Goal: Transaction & Acquisition: Purchase product/service

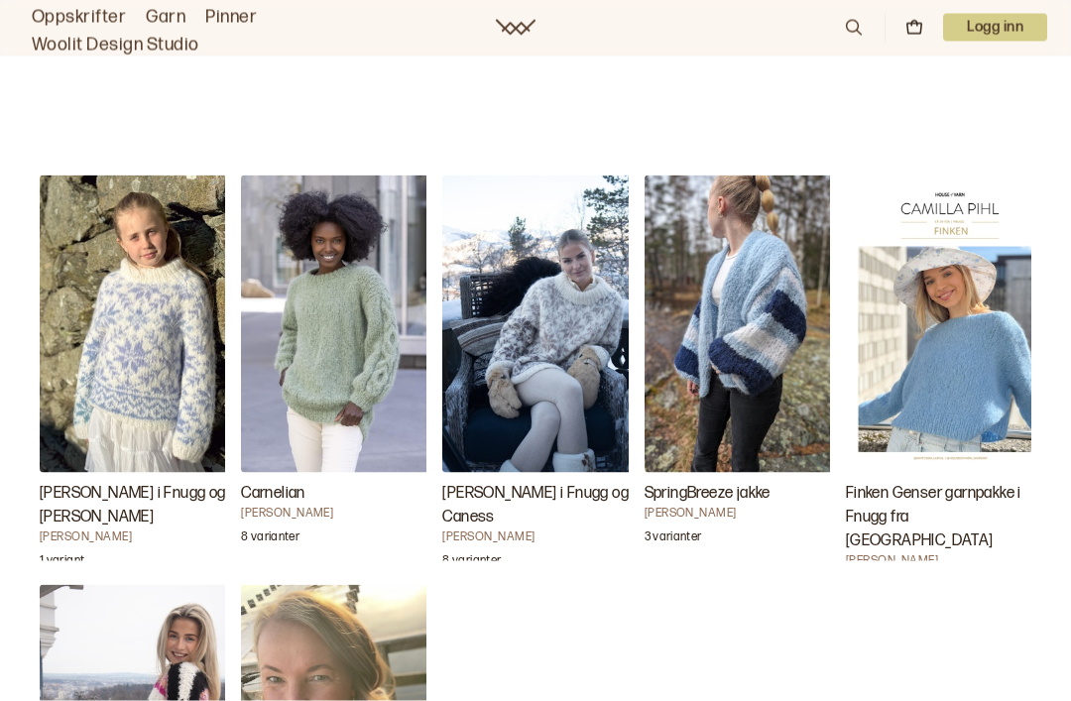
scroll to position [1889, 0]
click at [975, 412] on img "Finken Genser garnpakke i Fnugg fra House of Yarn" at bounding box center [945, 323] width 198 height 297
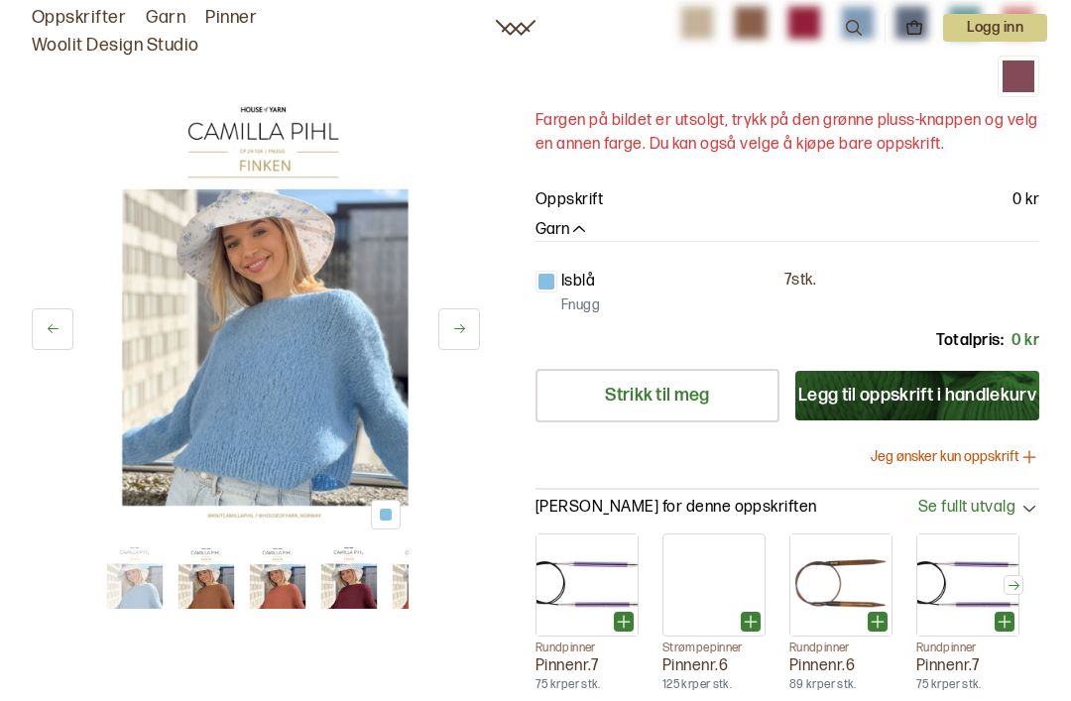
scroll to position [381, 0]
click at [167, 451] on img at bounding box center [255, 308] width 305 height 458
click at [144, 444] on img at bounding box center [255, 308] width 305 height 458
click at [972, 453] on button "Jeg ønsker kun oppskrift" at bounding box center [955, 458] width 169 height 20
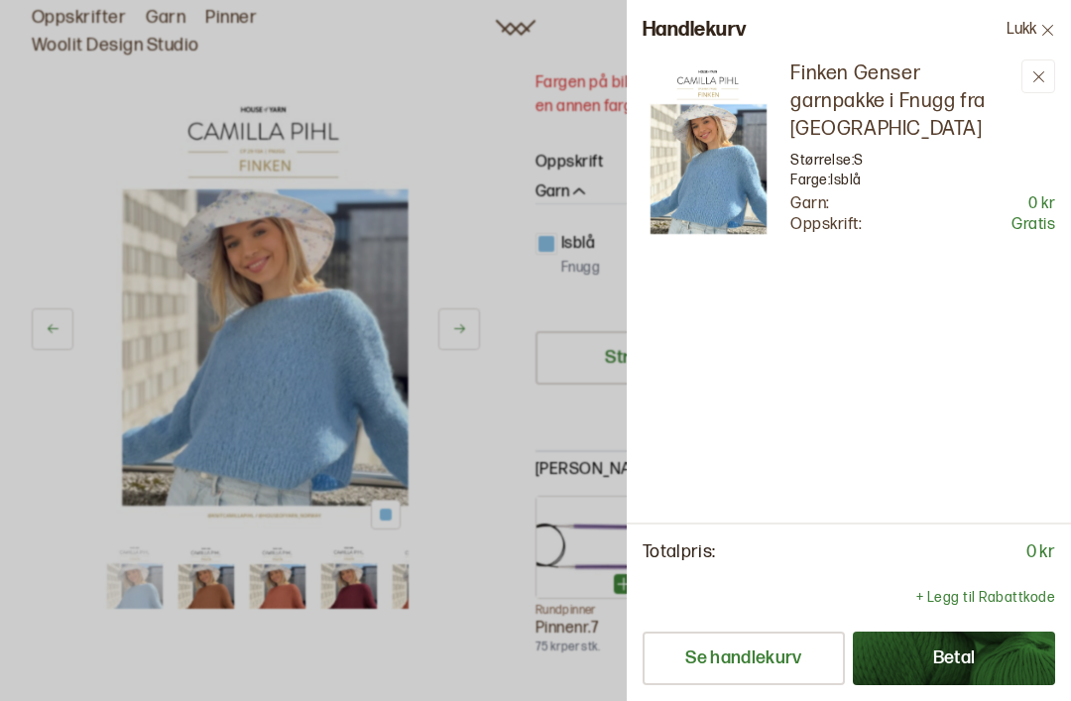
scroll to position [0, 0]
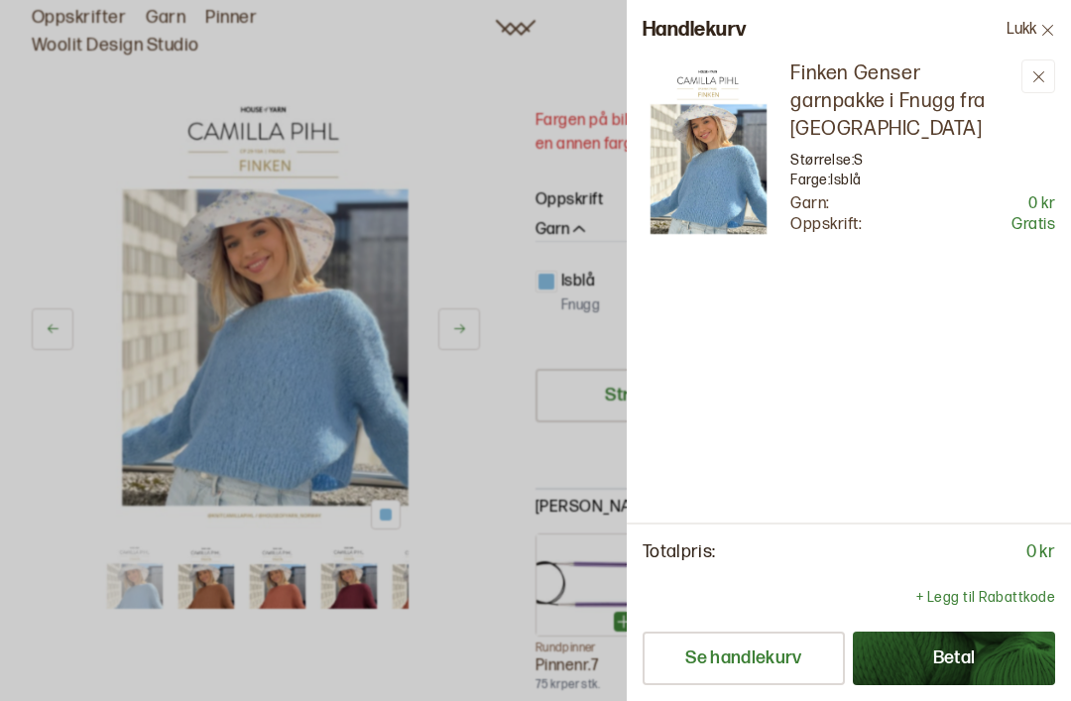
click at [1043, 26] on icon at bounding box center [1047, 29] width 11 height 11
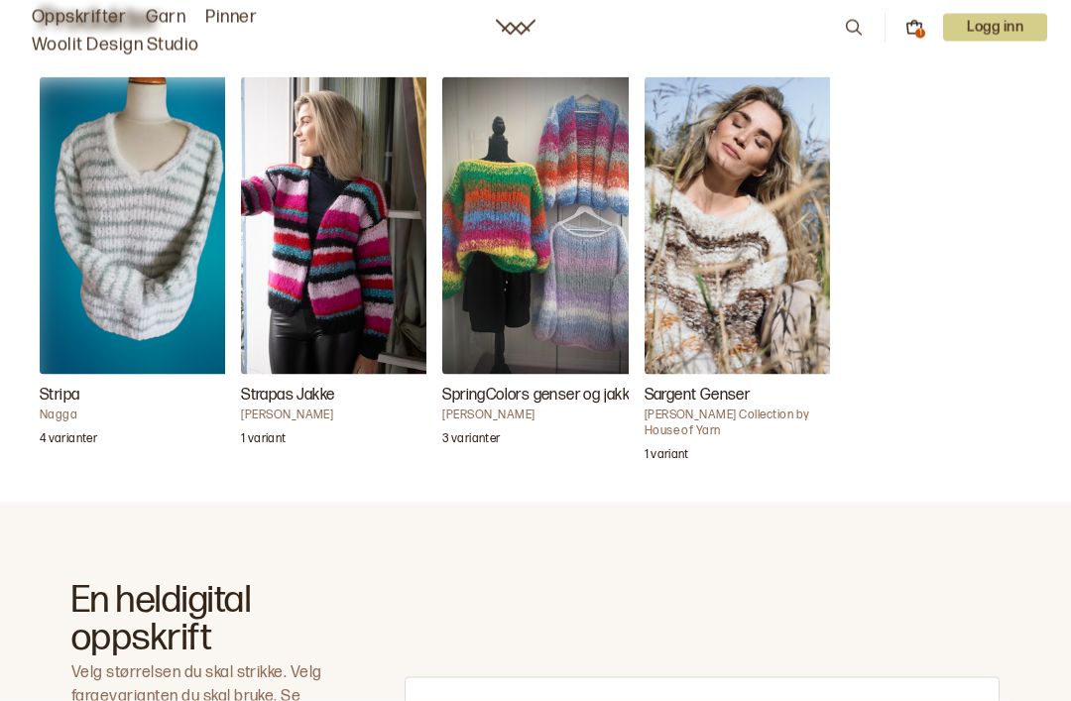
scroll to position [660, 0]
